Goal: Transaction & Acquisition: Book appointment/travel/reservation

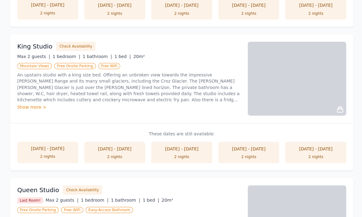
scroll to position [383, 0]
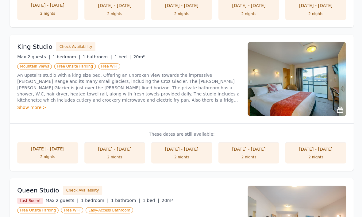
click at [31, 104] on div "Show more >" at bounding box center [128, 107] width 222 height 6
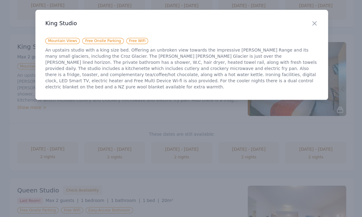
click at [317, 25] on icon "button" at bounding box center [313, 23] width 7 height 7
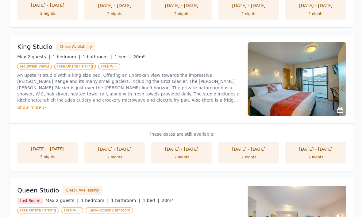
click at [184, 147] on li "[DATE] - [DATE] 2 nights" at bounding box center [181, 152] width 61 height 21
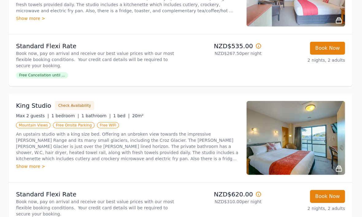
scroll to position [307, 0]
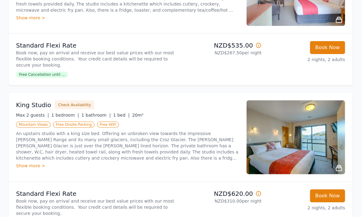
click at [314, 159] on img at bounding box center [296, 137] width 98 height 74
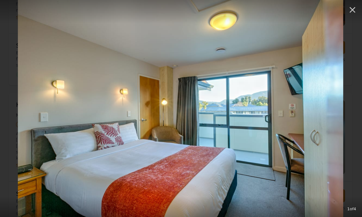
click at [11, 1] on div at bounding box center [181, 11] width 362 height 23
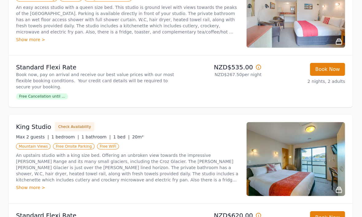
scroll to position [285, 0]
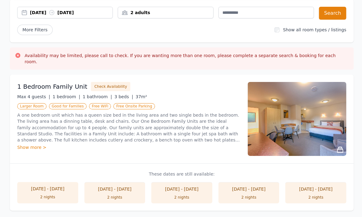
scroll to position [57, 0]
click at [332, 11] on button "Search" at bounding box center [331, 12] width 27 height 13
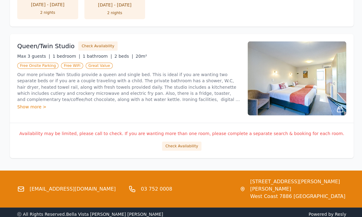
scroll to position [669, 0]
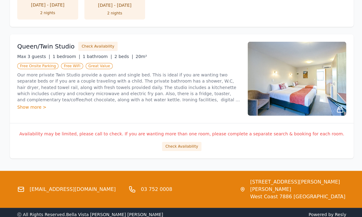
click at [181, 142] on button "Check Availability" at bounding box center [180, 146] width 39 height 9
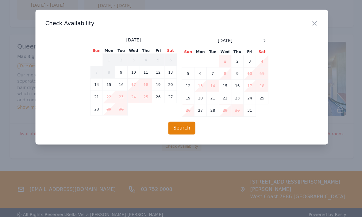
click at [262, 43] on div at bounding box center [263, 40] width 7 height 7
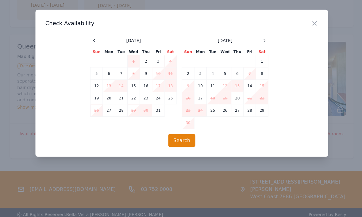
click at [263, 38] on icon at bounding box center [263, 40] width 5 height 5
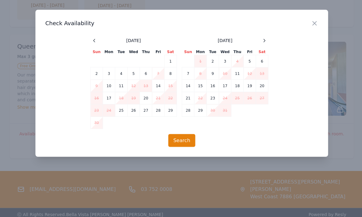
click at [264, 37] on div at bounding box center [263, 40] width 7 height 7
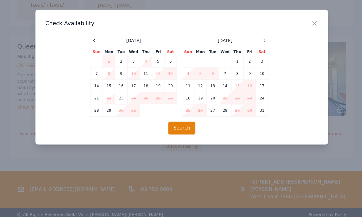
click at [315, 21] on icon "button" at bounding box center [314, 23] width 4 height 4
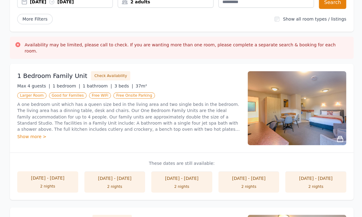
scroll to position [0, 0]
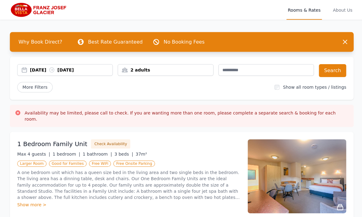
click at [340, 9] on span "About Us" at bounding box center [342, 10] width 22 height 20
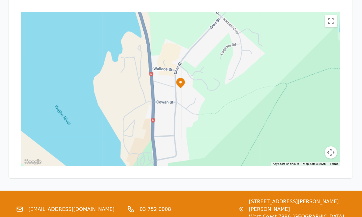
scroll to position [698, 0]
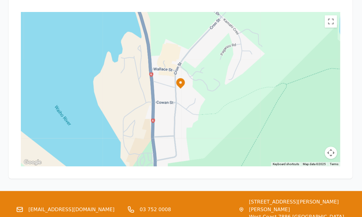
click at [62, 205] on link "[EMAIL_ADDRESS][DOMAIN_NAME]" at bounding box center [72, 208] width 86 height 7
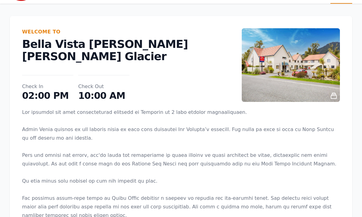
scroll to position [0, 0]
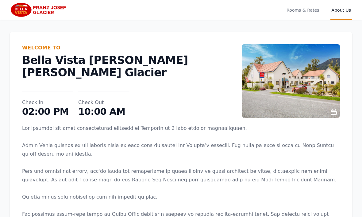
click at [306, 14] on span "Rooms & Rates" at bounding box center [302, 10] width 35 height 20
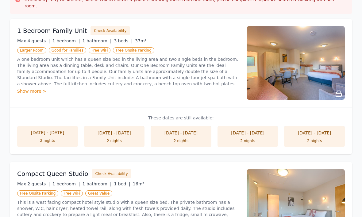
scroll to position [113, 0]
click at [196, 138] on div "2 nights" at bounding box center [181, 140] width 49 height 5
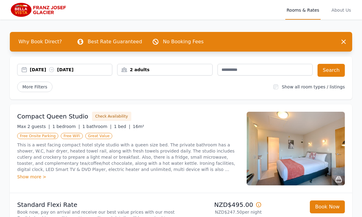
click at [81, 73] on div "[DATE] [DATE]" at bounding box center [64, 70] width 95 height 12
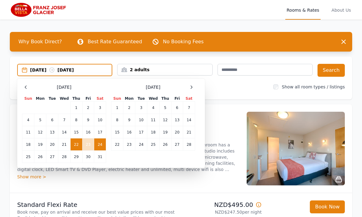
click at [91, 144] on td "23" at bounding box center [88, 144] width 12 height 12
click at [77, 145] on td "22" at bounding box center [76, 144] width 12 height 12
click at [92, 147] on td "23" at bounding box center [88, 144] width 12 height 12
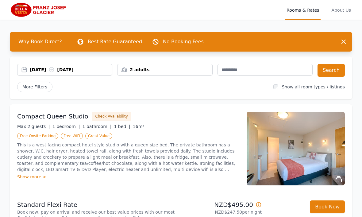
click at [331, 68] on button "Search" at bounding box center [331, 70] width 27 height 13
